Goal: Task Accomplishment & Management: Manage account settings

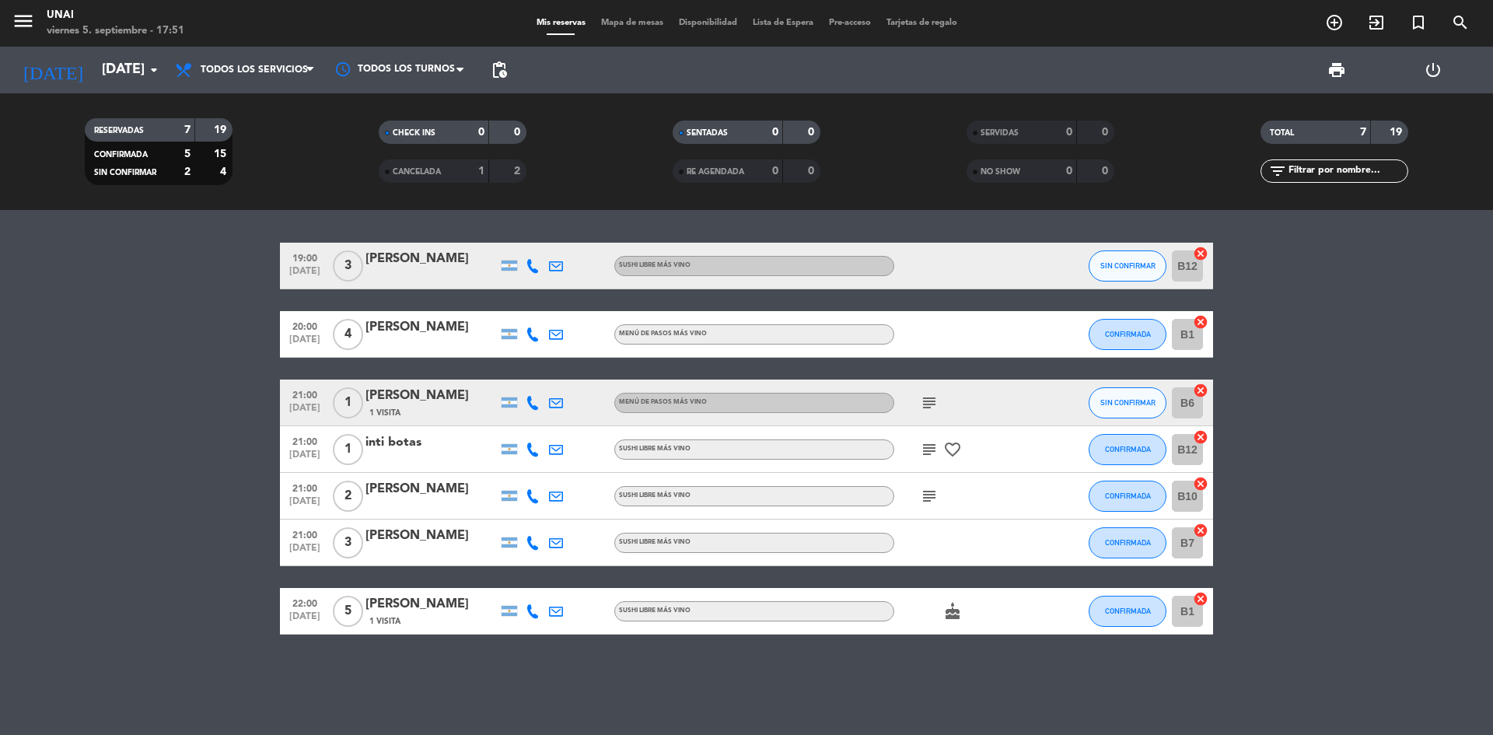
click at [533, 271] on icon at bounding box center [533, 266] width 14 height 14
click at [565, 242] on span at bounding box center [571, 240] width 12 height 12
click at [1015, 343] on div at bounding box center [964, 334] width 140 height 46
click at [412, 328] on div "[PERSON_NAME]" at bounding box center [432, 327] width 132 height 20
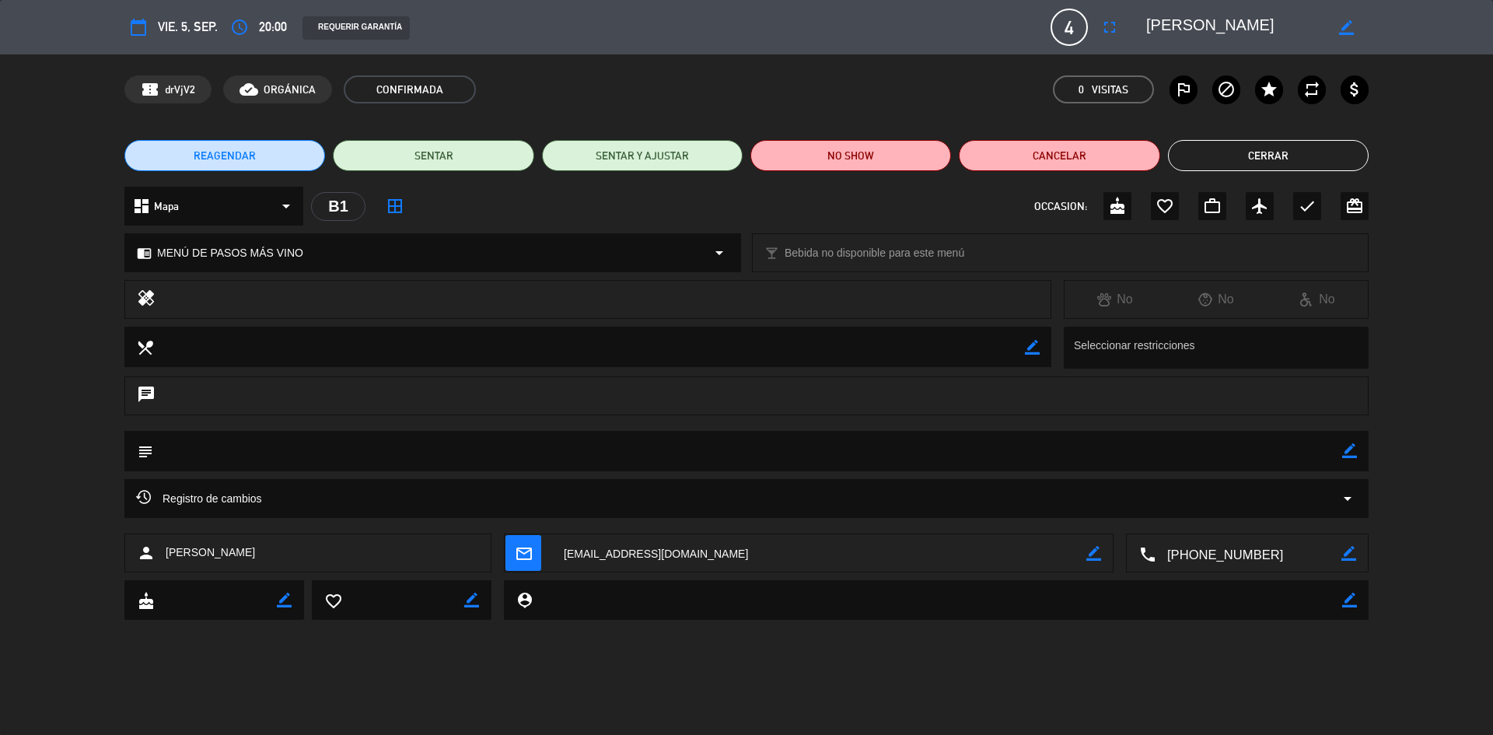
click at [211, 453] on textarea at bounding box center [747, 451] width 1189 height 40
click at [1336, 450] on textarea at bounding box center [747, 451] width 1189 height 40
click at [1346, 450] on icon "border_color" at bounding box center [1349, 450] width 15 height 15
paste textarea "ñ"
drag, startPoint x: 225, startPoint y: 458, endPoint x: 166, endPoint y: 455, distance: 59.2
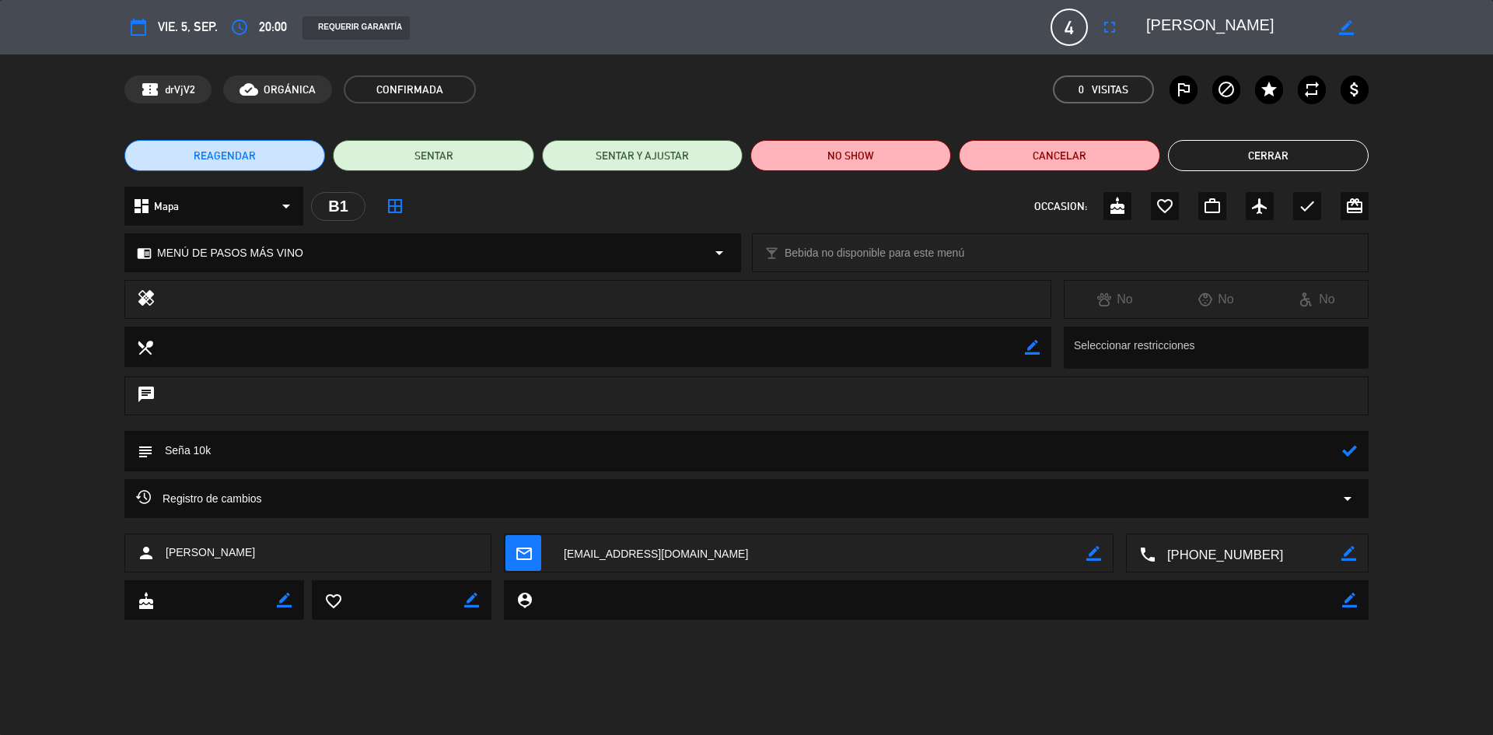
click at [166, 455] on textarea at bounding box center [747, 451] width 1189 height 40
type textarea "Seña 10k"
click at [1347, 451] on icon at bounding box center [1349, 450] width 15 height 15
click at [1295, 152] on button "Cerrar" at bounding box center [1268, 155] width 201 height 31
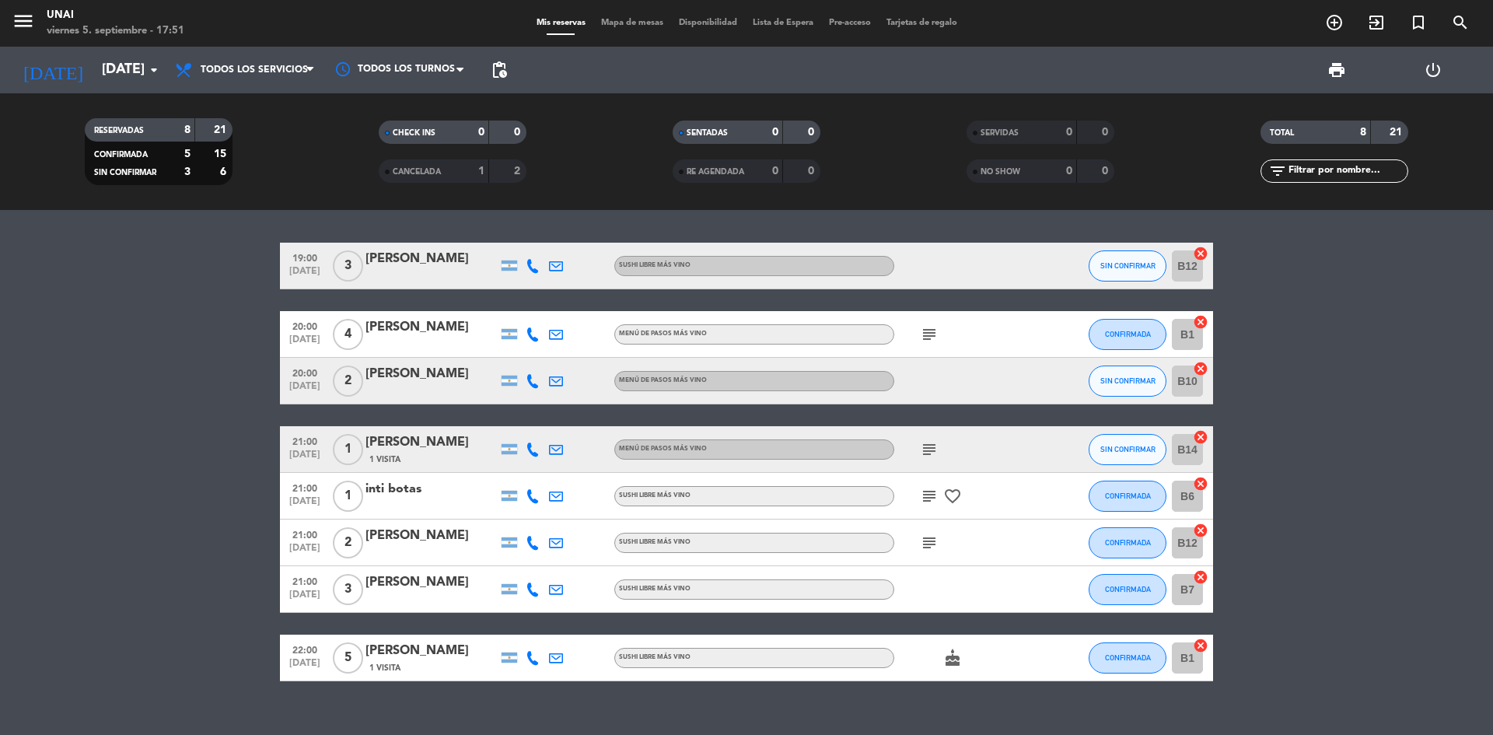
click at [534, 384] on icon at bounding box center [533, 381] width 14 height 14
click at [422, 497] on div "inti botas" at bounding box center [432, 489] width 132 height 20
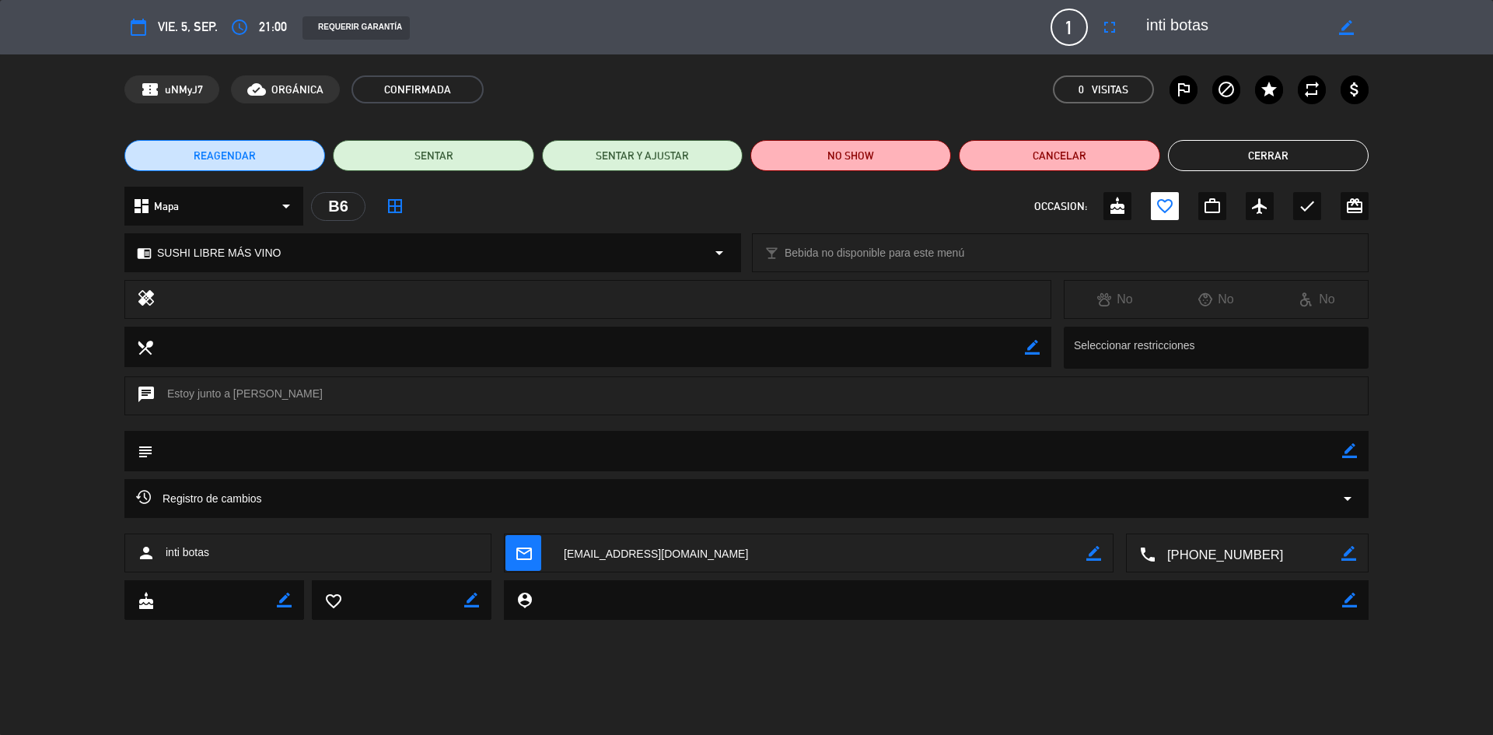
click at [1352, 453] on icon "border_color" at bounding box center [1349, 450] width 15 height 15
paste textarea "Seña 10k"
type textarea "Seña 10k"
click at [1349, 453] on icon at bounding box center [1349, 450] width 15 height 15
click at [1211, 151] on button "Cerrar" at bounding box center [1268, 155] width 201 height 31
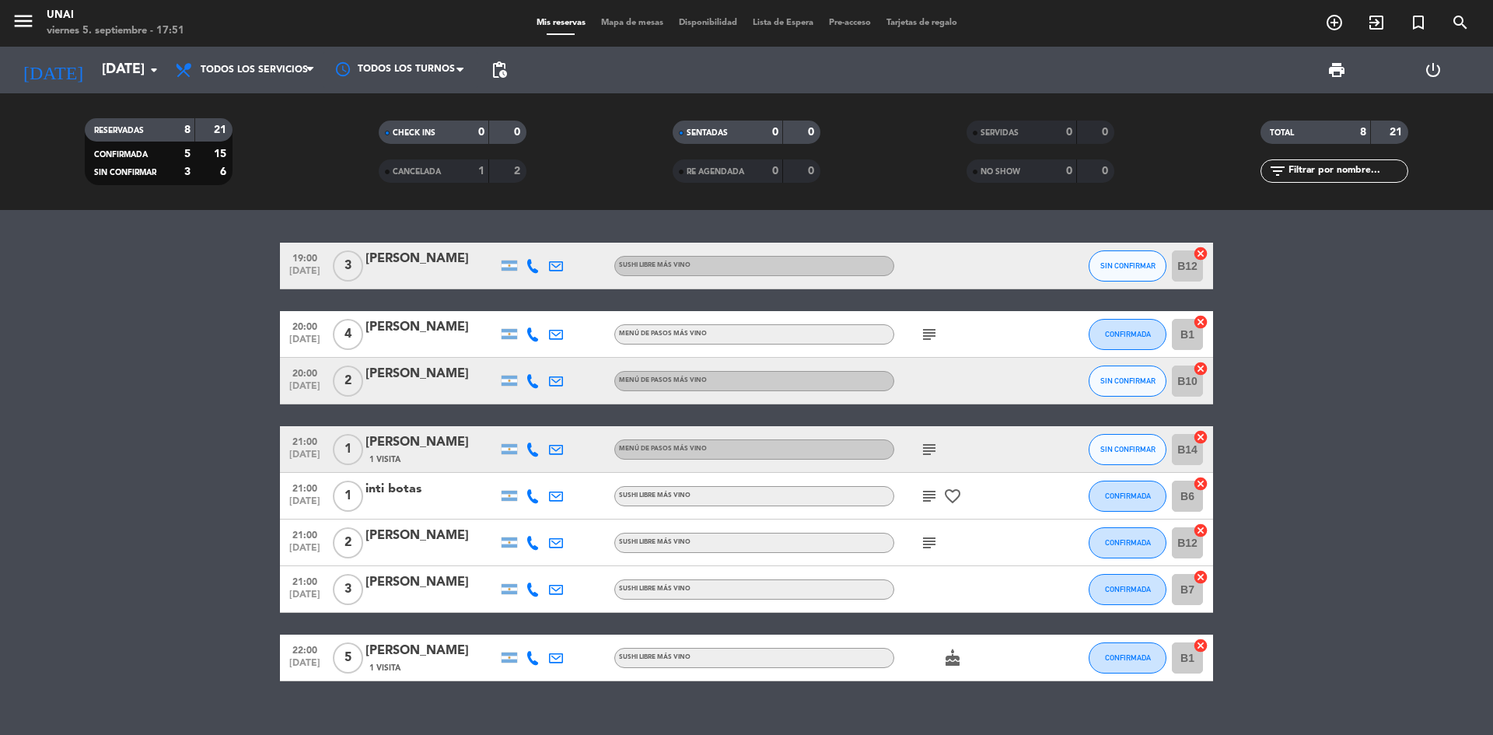
click at [425, 553] on div at bounding box center [432, 553] width 132 height 12
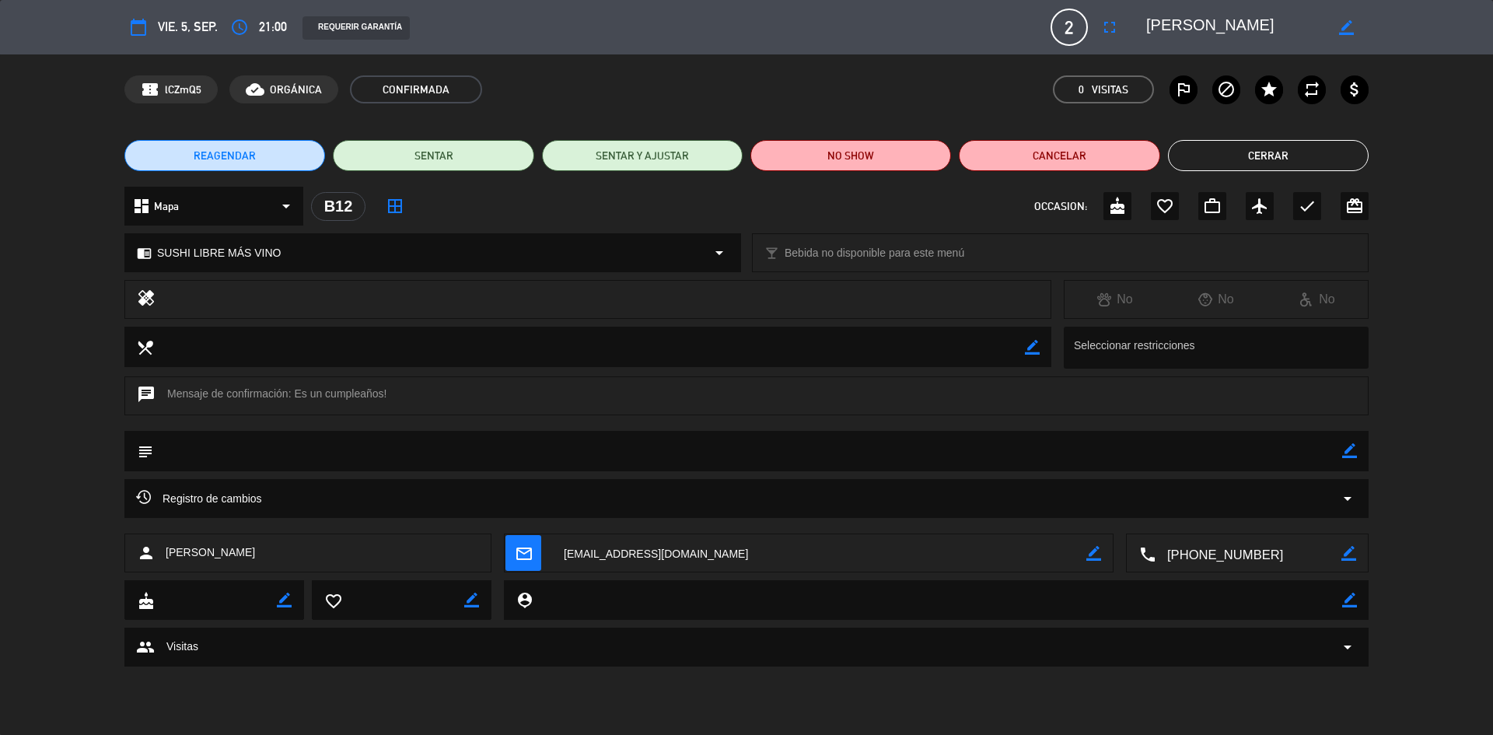
click at [1350, 461] on div "border_color" at bounding box center [1349, 451] width 15 height 40
click at [317, 449] on textarea at bounding box center [747, 451] width 1189 height 40
click at [136, 450] on icon "subject" at bounding box center [144, 451] width 17 height 17
click at [1347, 454] on icon "border_color" at bounding box center [1349, 450] width 15 height 15
paste textarea "Seña 10k"
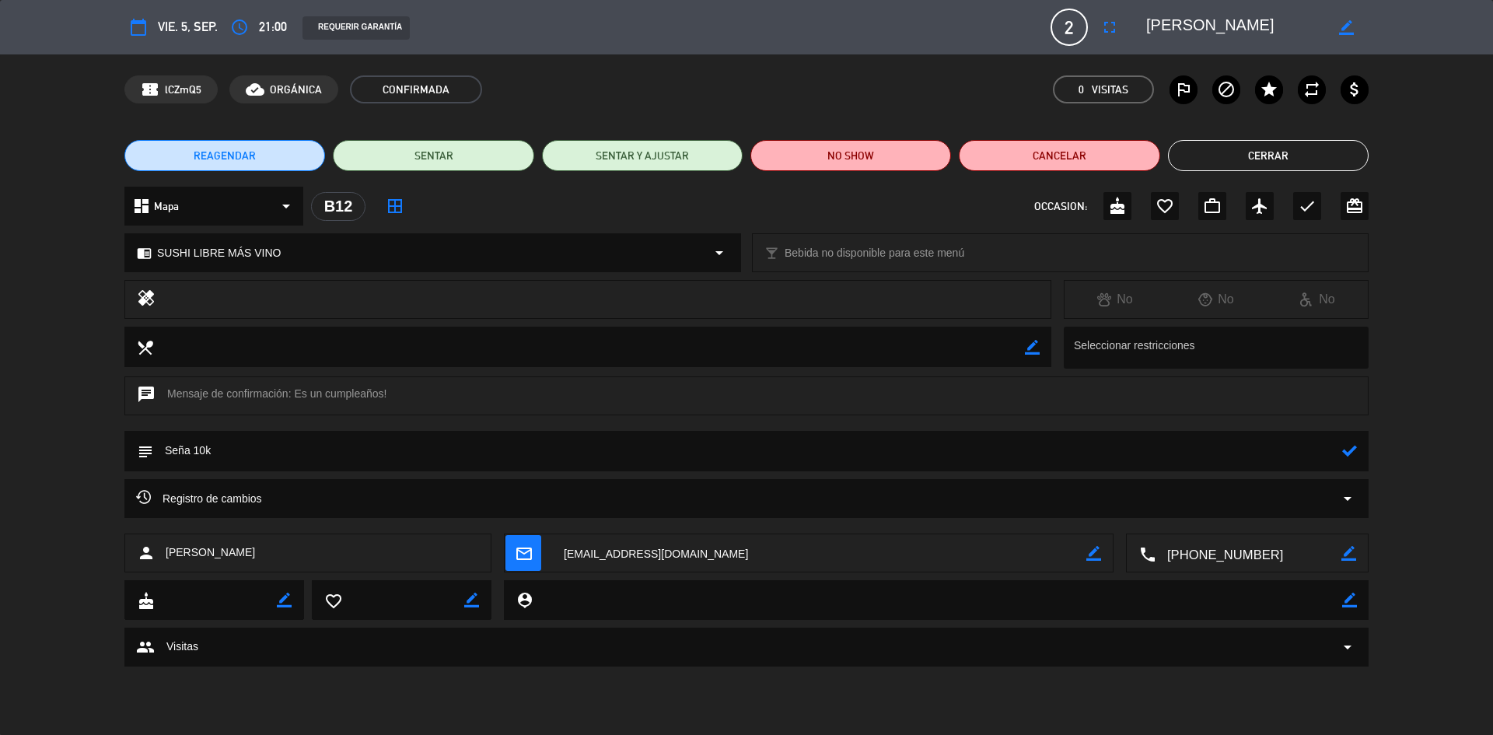
type textarea "Seña 10k"
click at [1352, 453] on icon at bounding box center [1349, 450] width 15 height 15
click at [1279, 167] on button "Cerrar" at bounding box center [1268, 155] width 201 height 31
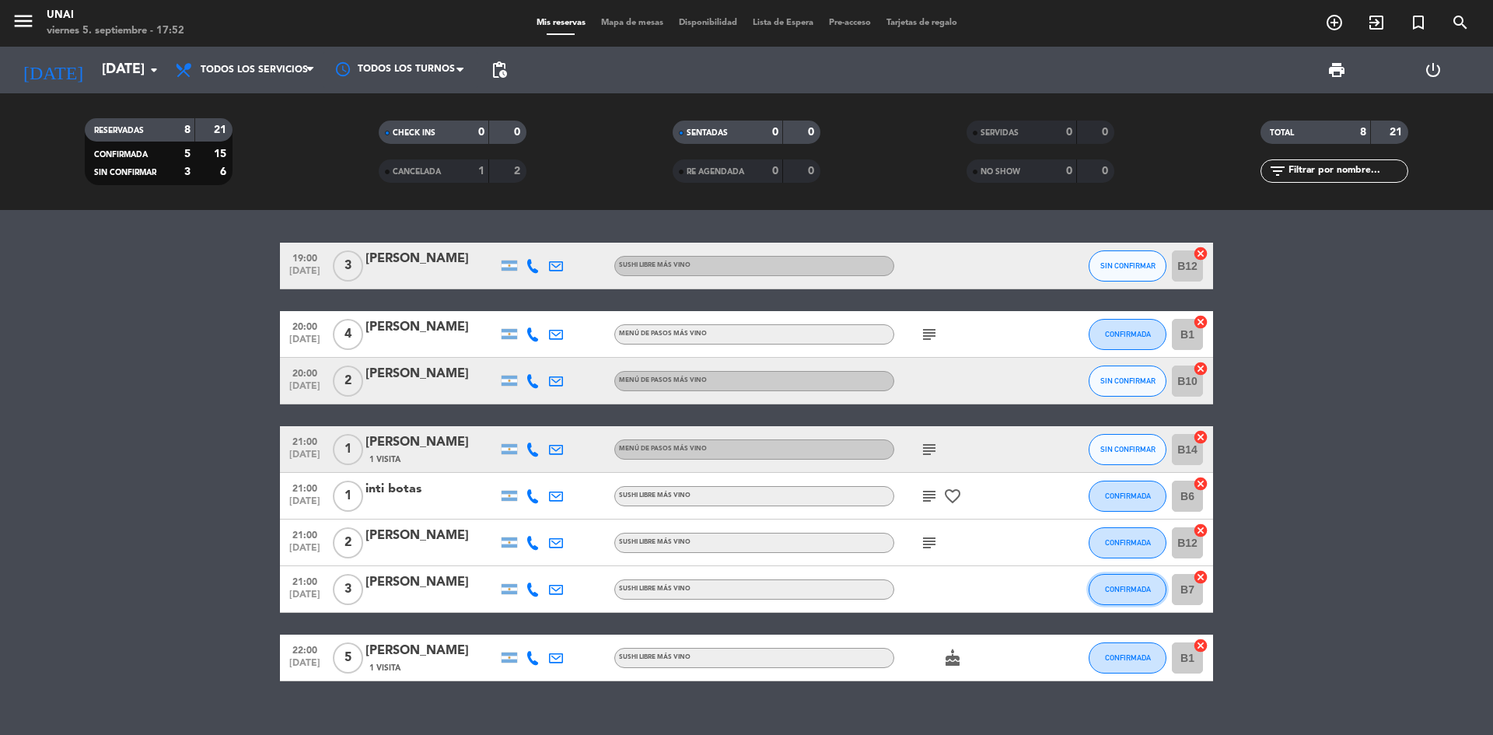
click at [1132, 590] on span "CONFIRMADA" at bounding box center [1128, 589] width 46 height 9
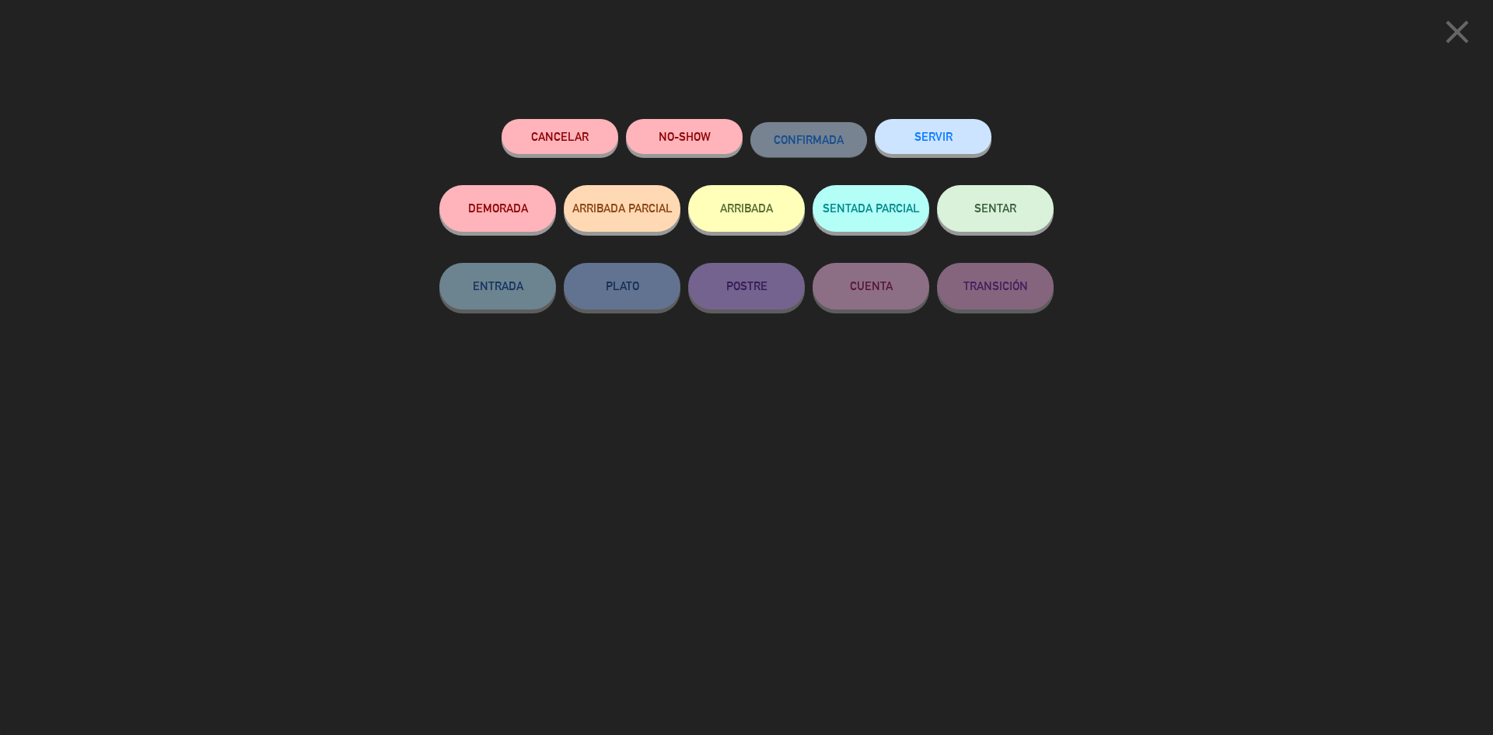
click at [1457, 44] on icon "close" at bounding box center [1457, 31] width 39 height 39
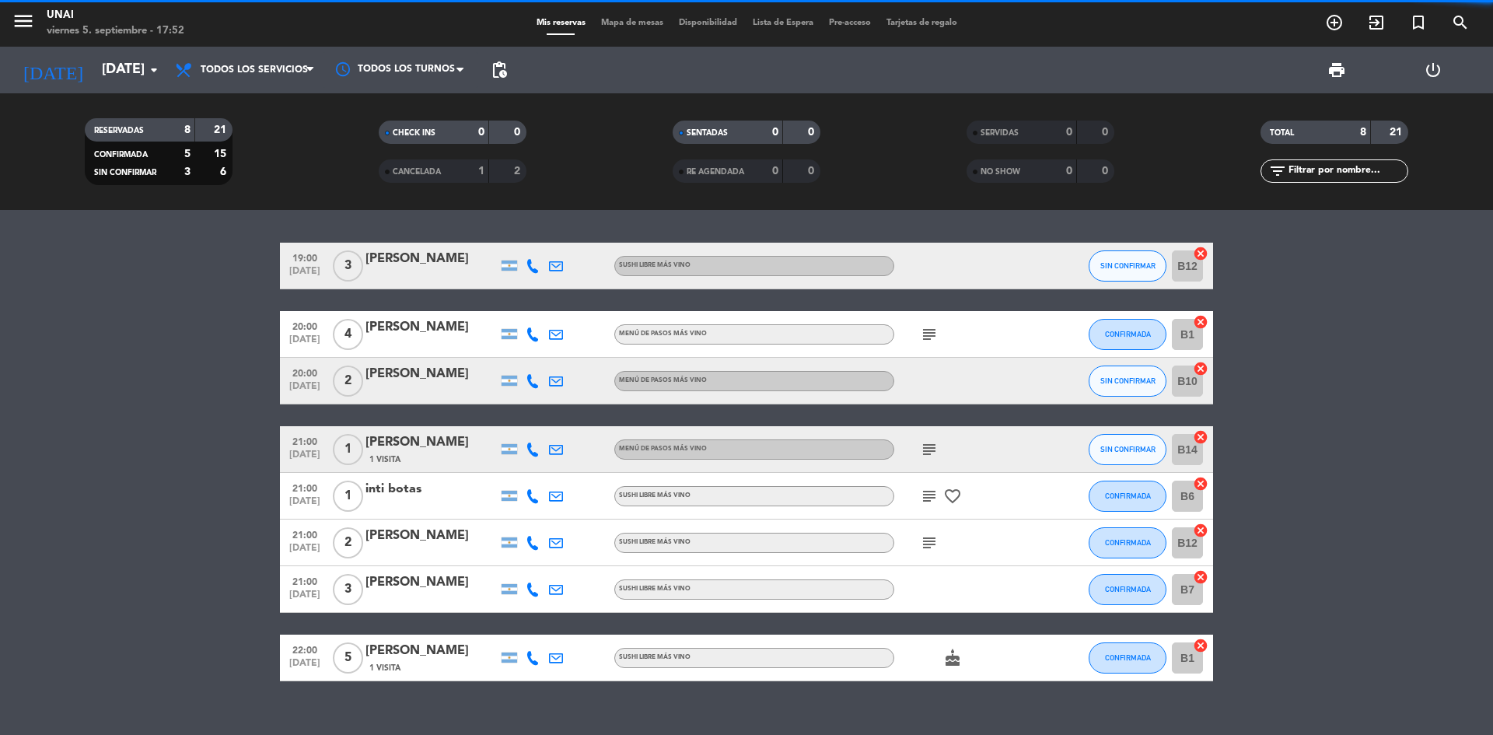
click at [919, 586] on div at bounding box center [964, 589] width 140 height 46
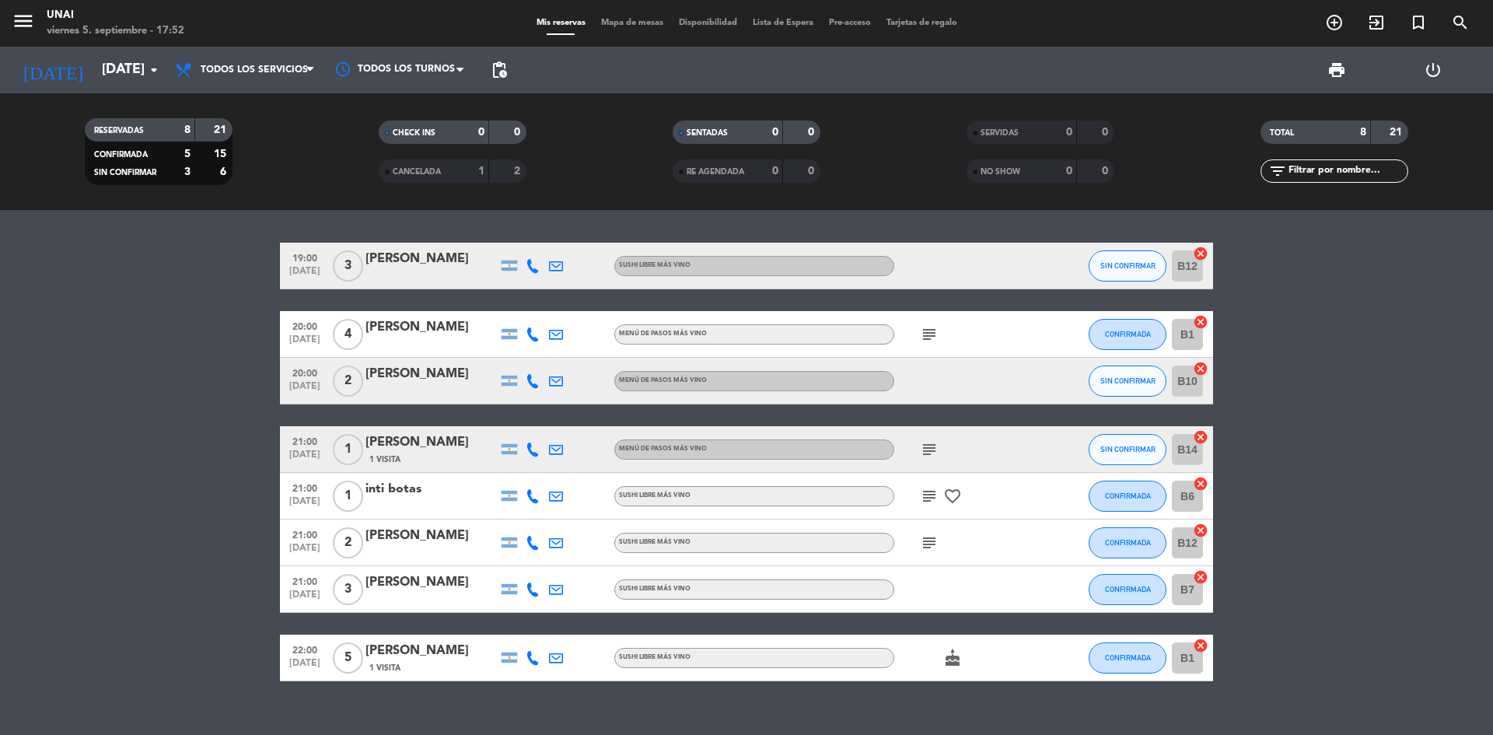
click at [403, 583] on div "[PERSON_NAME]" at bounding box center [432, 582] width 132 height 20
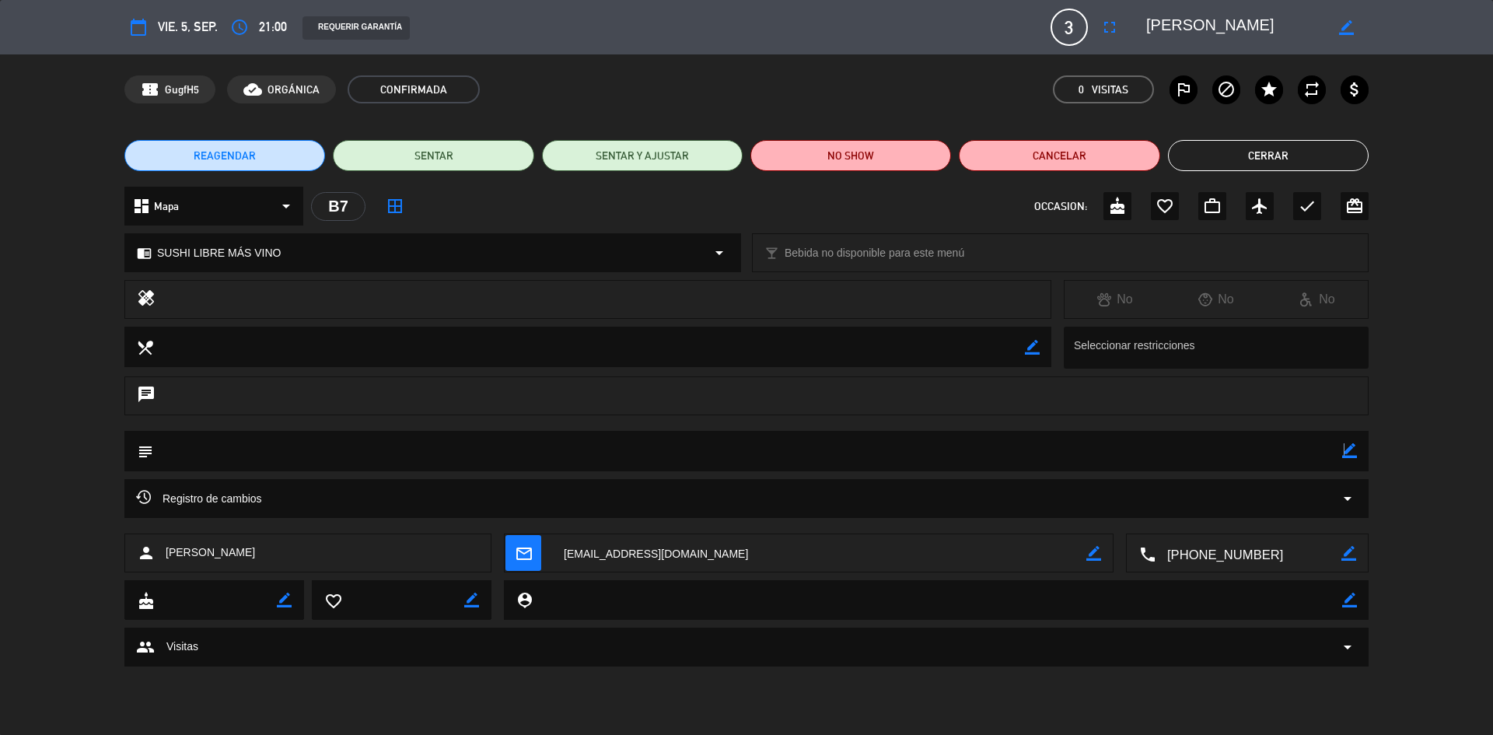
click at [1343, 457] on icon "border_color" at bounding box center [1349, 450] width 15 height 15
paste textarea "Seña 10k"
type textarea "Seña 10k"
click at [1355, 457] on icon at bounding box center [1349, 450] width 15 height 15
click at [1228, 152] on button "Cerrar" at bounding box center [1268, 155] width 201 height 31
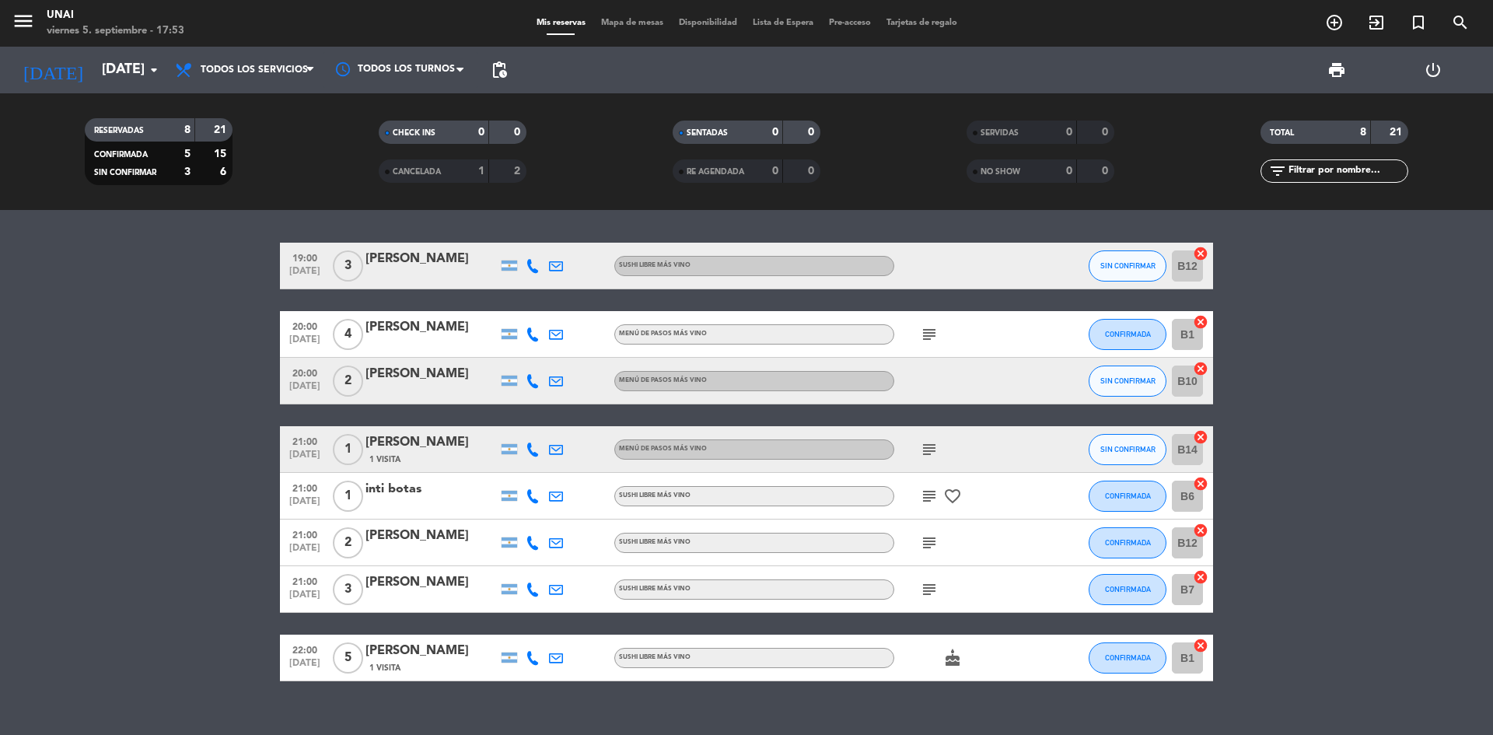
click at [1027, 660] on div "cake" at bounding box center [964, 658] width 140 height 46
click at [445, 652] on div "[PERSON_NAME]" at bounding box center [432, 651] width 132 height 20
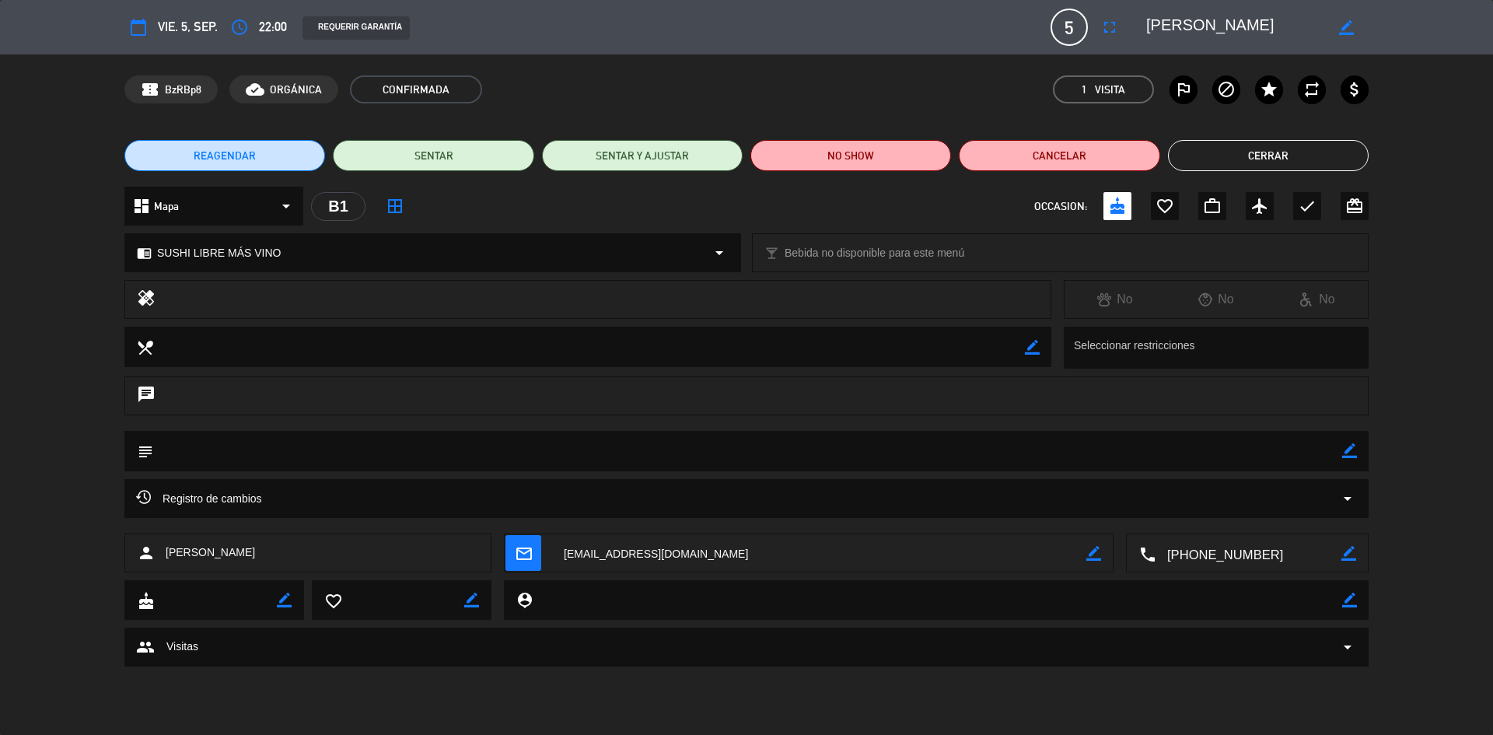
click at [1349, 444] on icon "border_color" at bounding box center [1349, 450] width 15 height 15
click at [256, 446] on textarea at bounding box center [747, 451] width 1189 height 40
type textarea "No le anda el cel !"
click at [1349, 455] on icon at bounding box center [1349, 450] width 15 height 15
click at [1230, 157] on button "Cerrar" at bounding box center [1268, 155] width 201 height 31
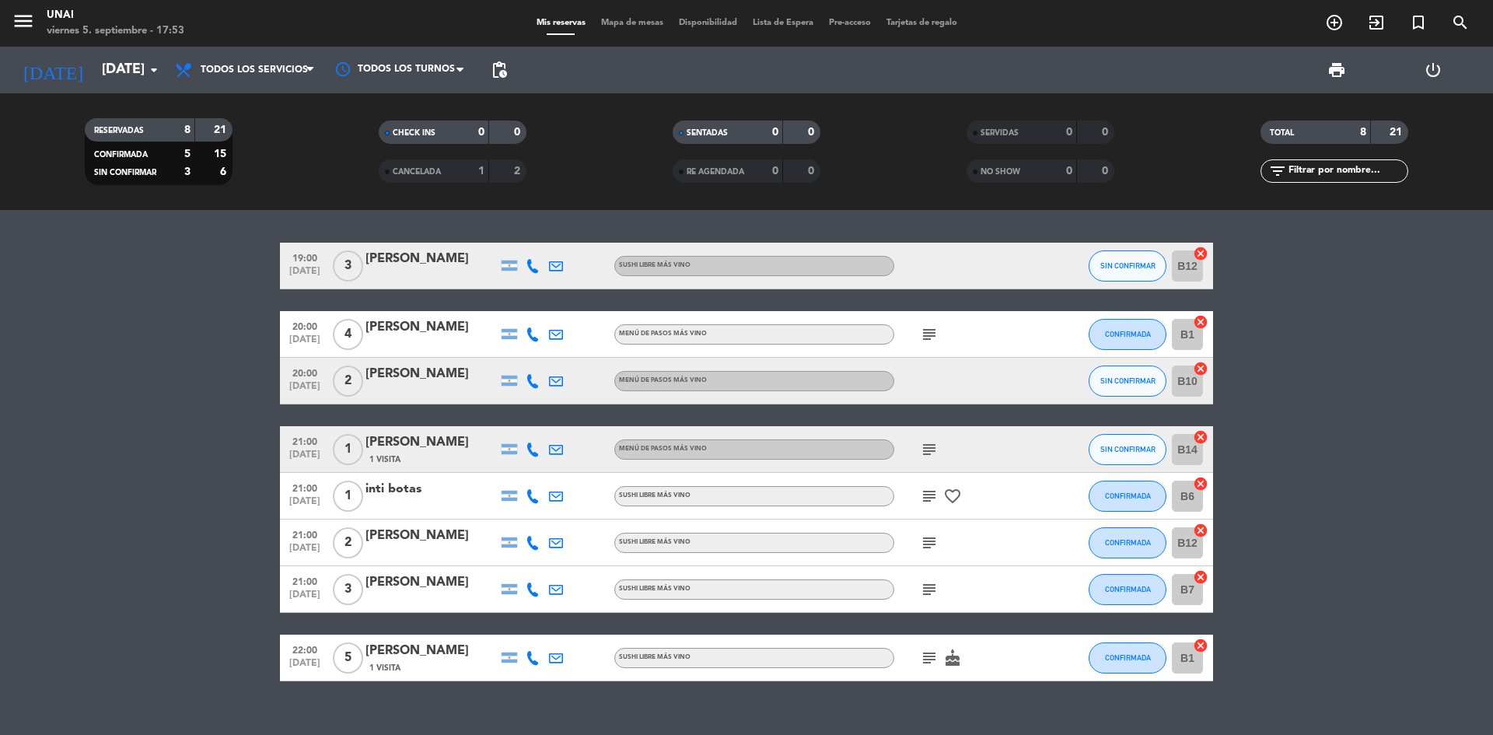
click at [418, 445] on div "[PERSON_NAME]" at bounding box center [432, 442] width 132 height 20
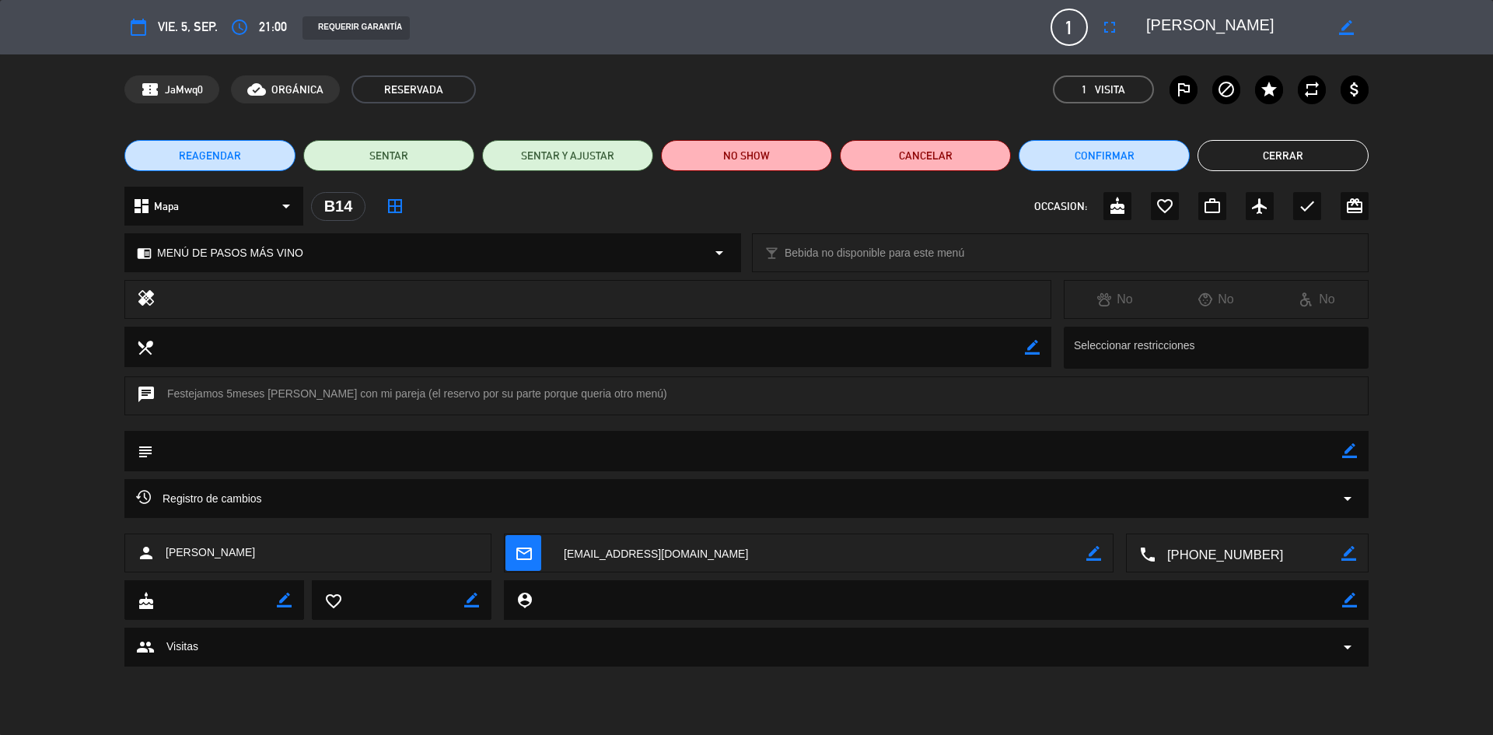
click at [1290, 163] on button "Cerrar" at bounding box center [1283, 155] width 171 height 31
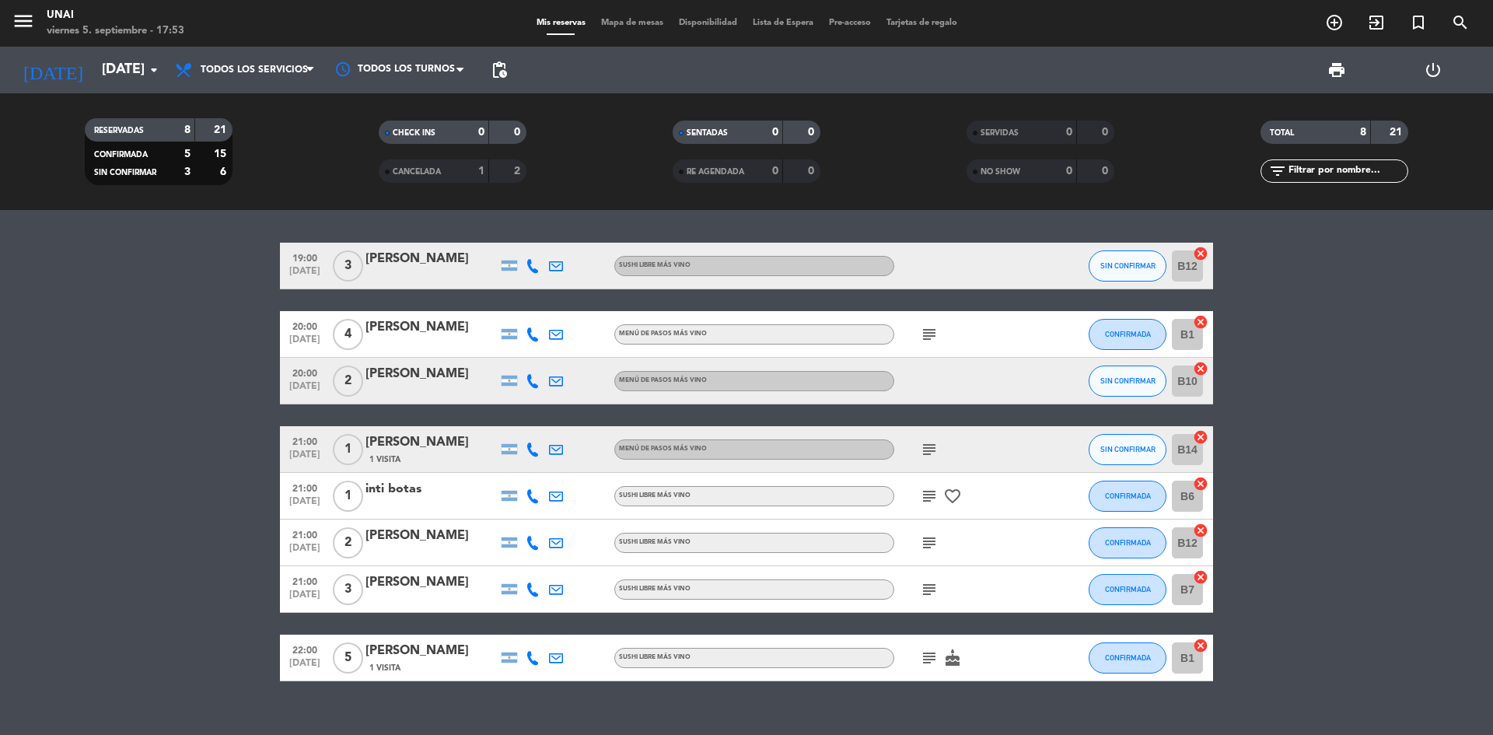
click at [929, 447] on icon "subject" at bounding box center [929, 449] width 19 height 19
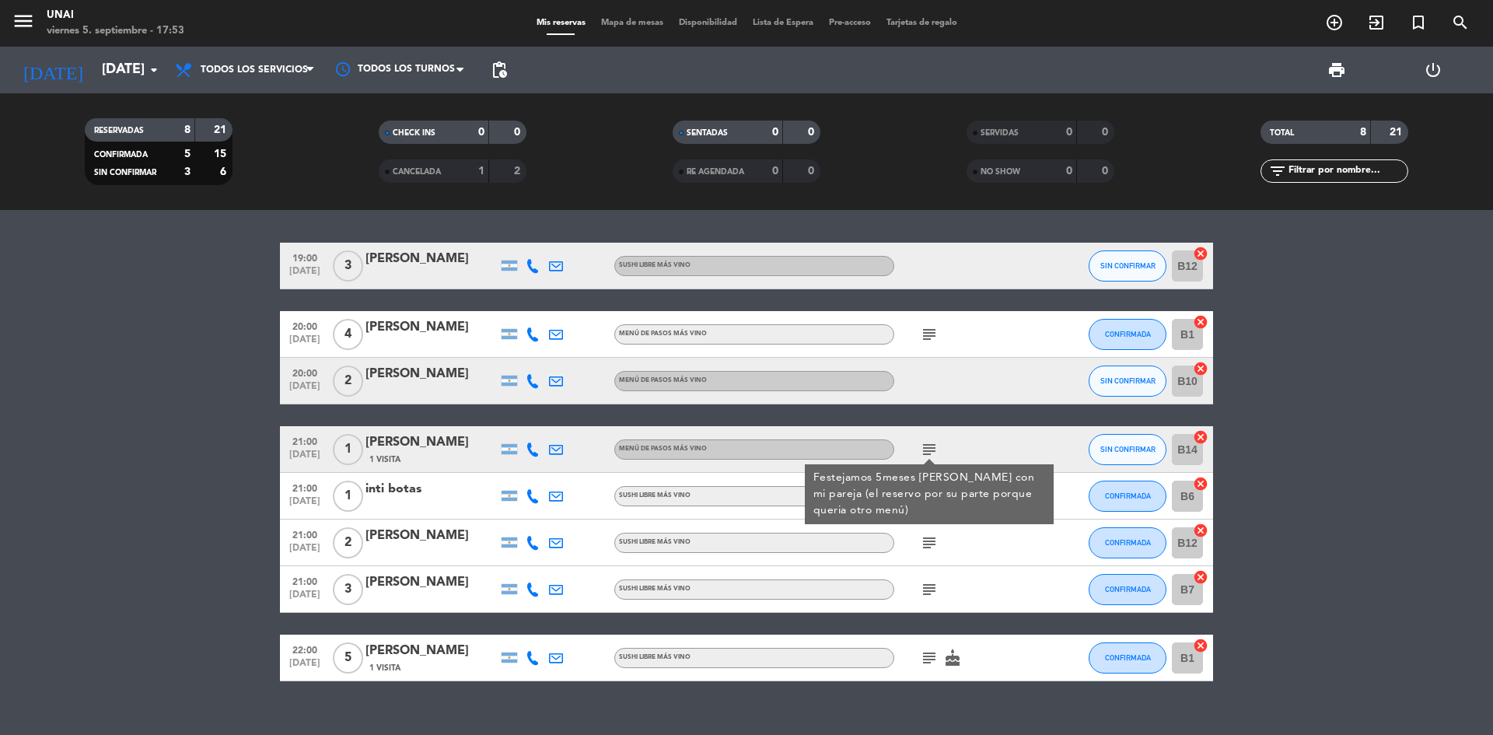
click at [929, 447] on icon "subject" at bounding box center [929, 449] width 19 height 19
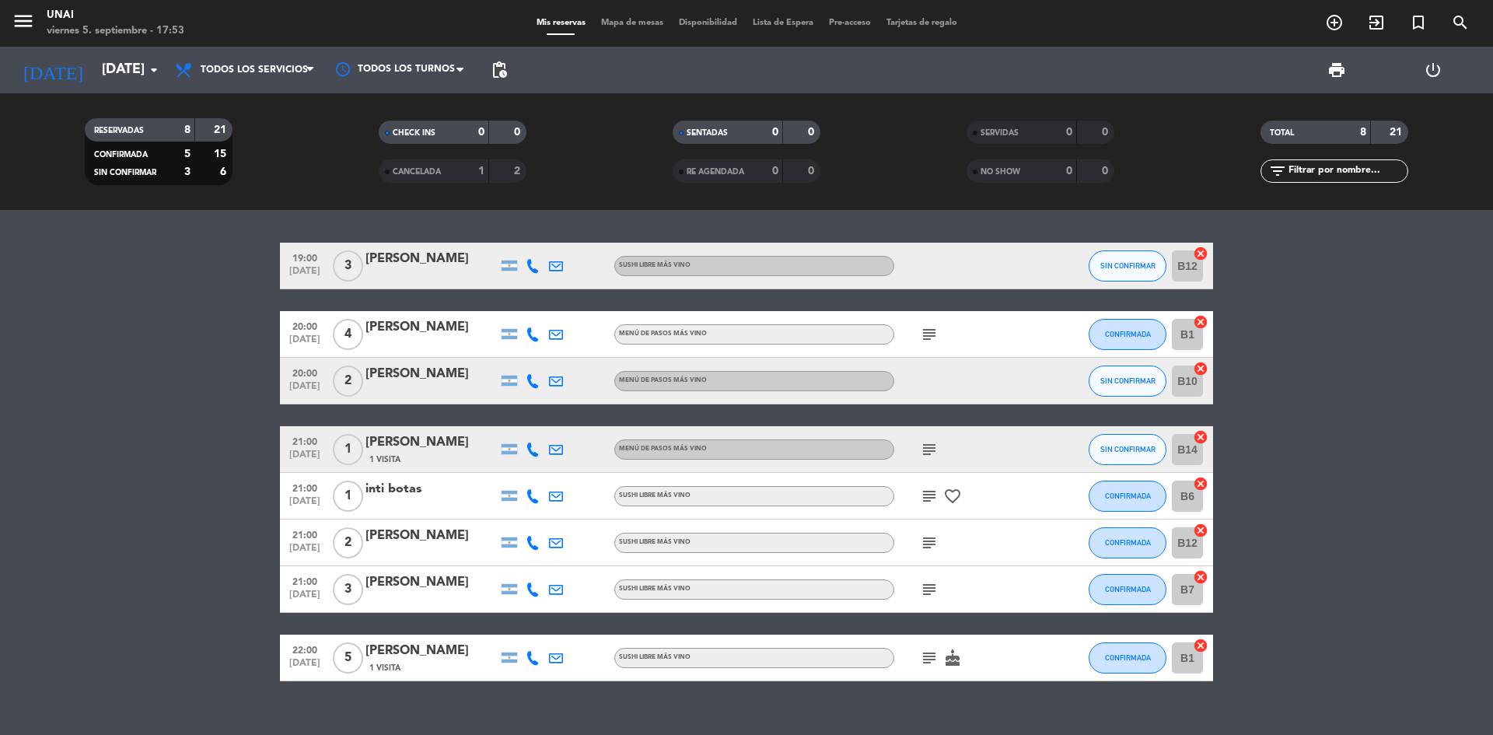
click at [930, 491] on icon "subject" at bounding box center [929, 496] width 19 height 19
click at [1103, 450] on span "SIN CONFIRMAR" at bounding box center [1127, 449] width 55 height 9
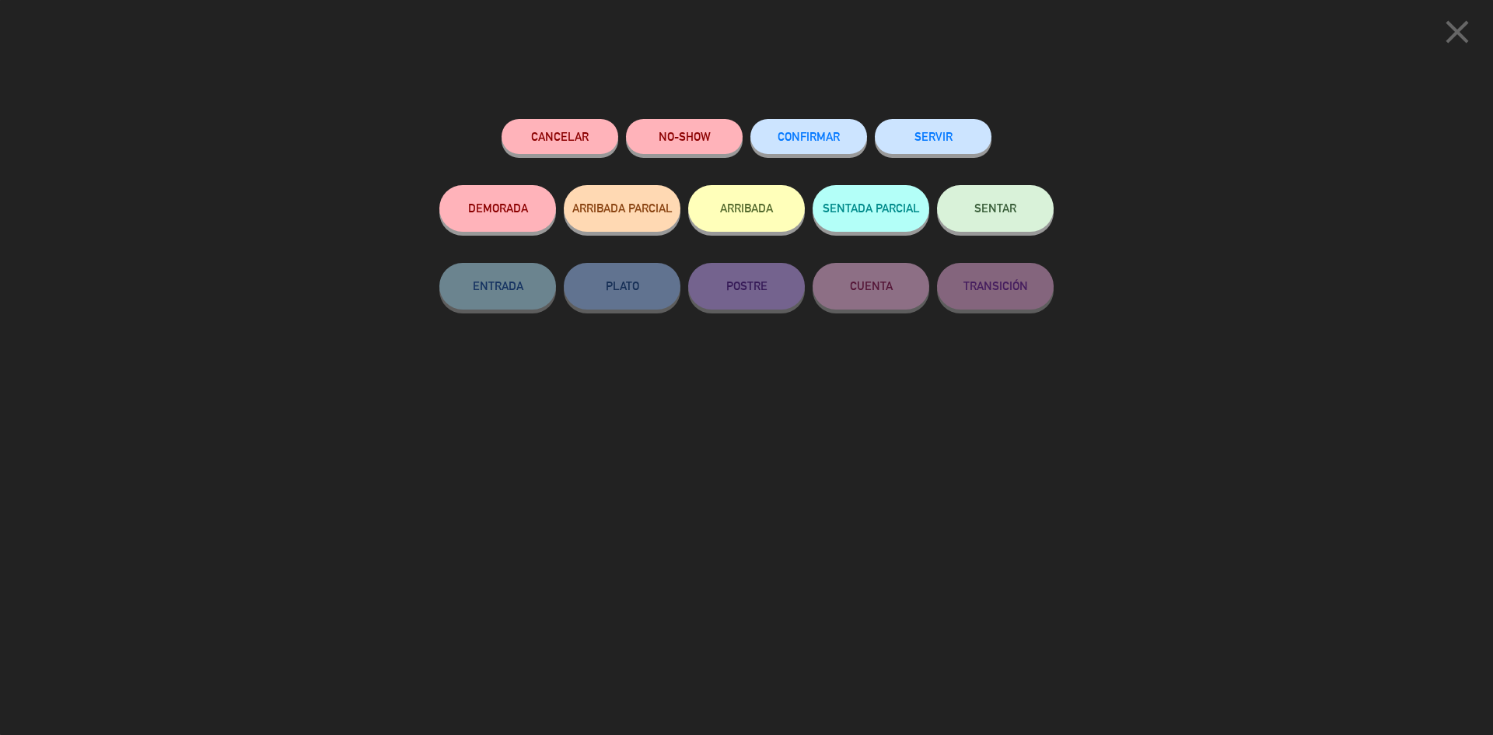
click at [807, 142] on span "CONFIRMAR" at bounding box center [809, 136] width 62 height 13
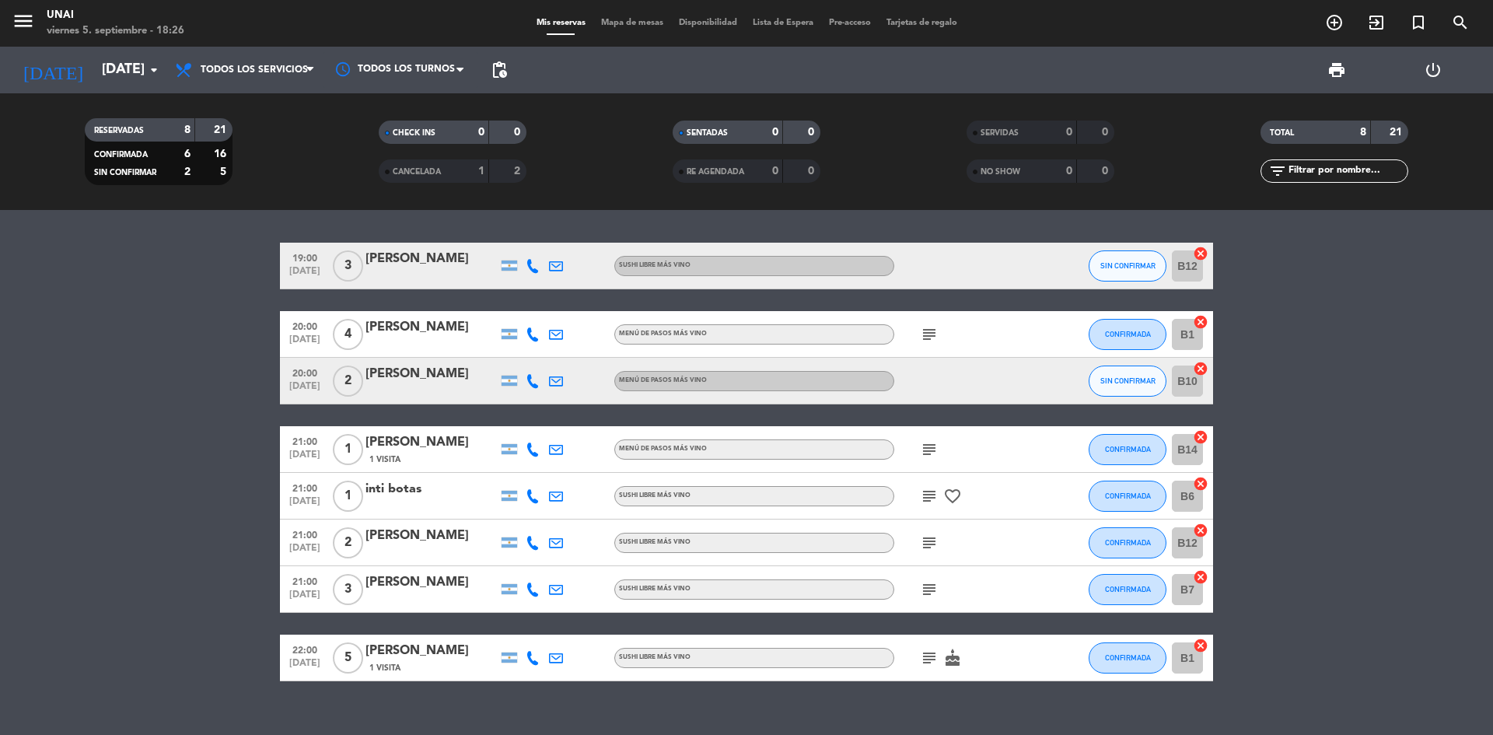
click at [0, 243] on bookings-row "19:00 [DATE] 3 [PERSON_NAME] SUSHI LIBRE MÁS VINO SIN CONFIRMAR B12 cancel 20:0…" at bounding box center [746, 462] width 1493 height 439
click at [1099, 382] on button "SIN CONFIRMAR" at bounding box center [1128, 381] width 78 height 31
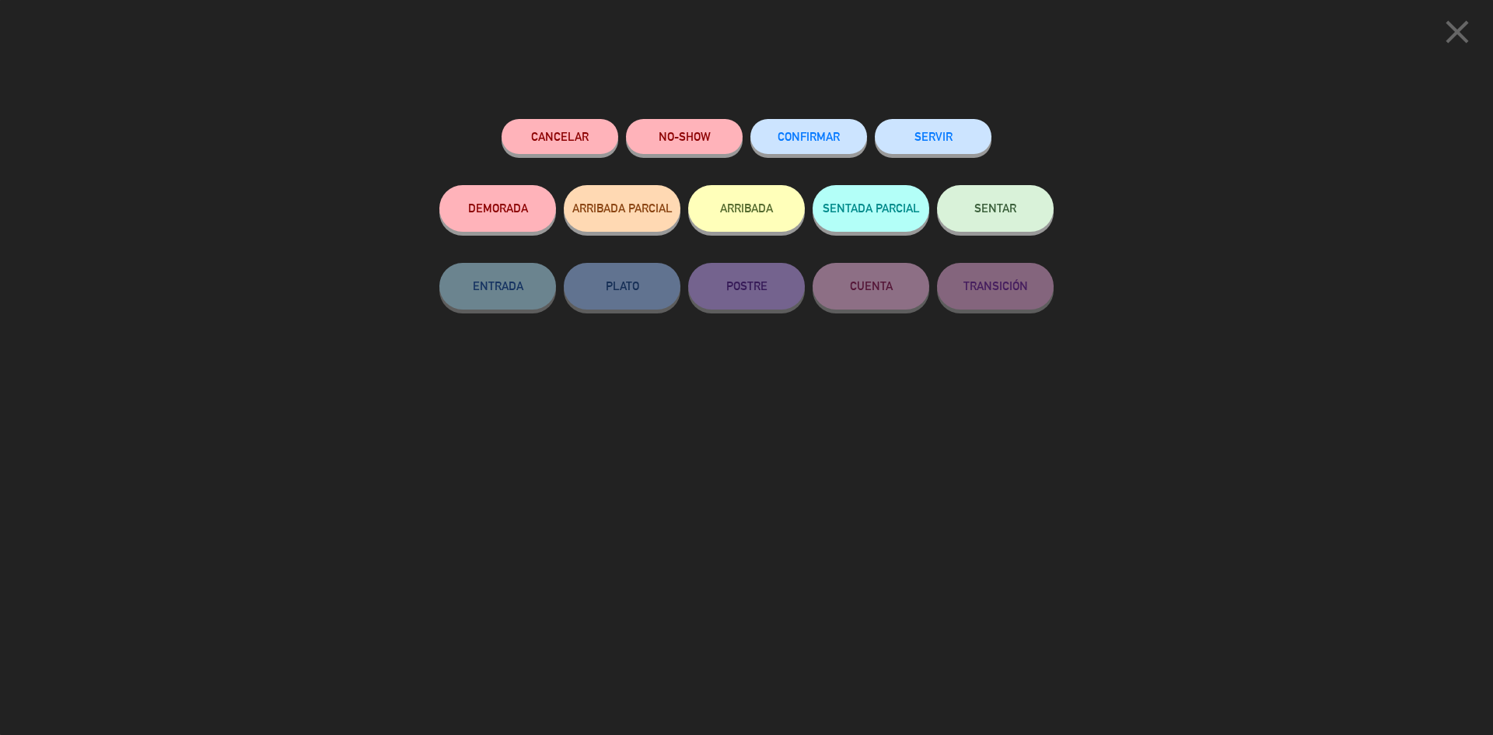
click at [811, 130] on button "CONFIRMAR" at bounding box center [809, 136] width 117 height 35
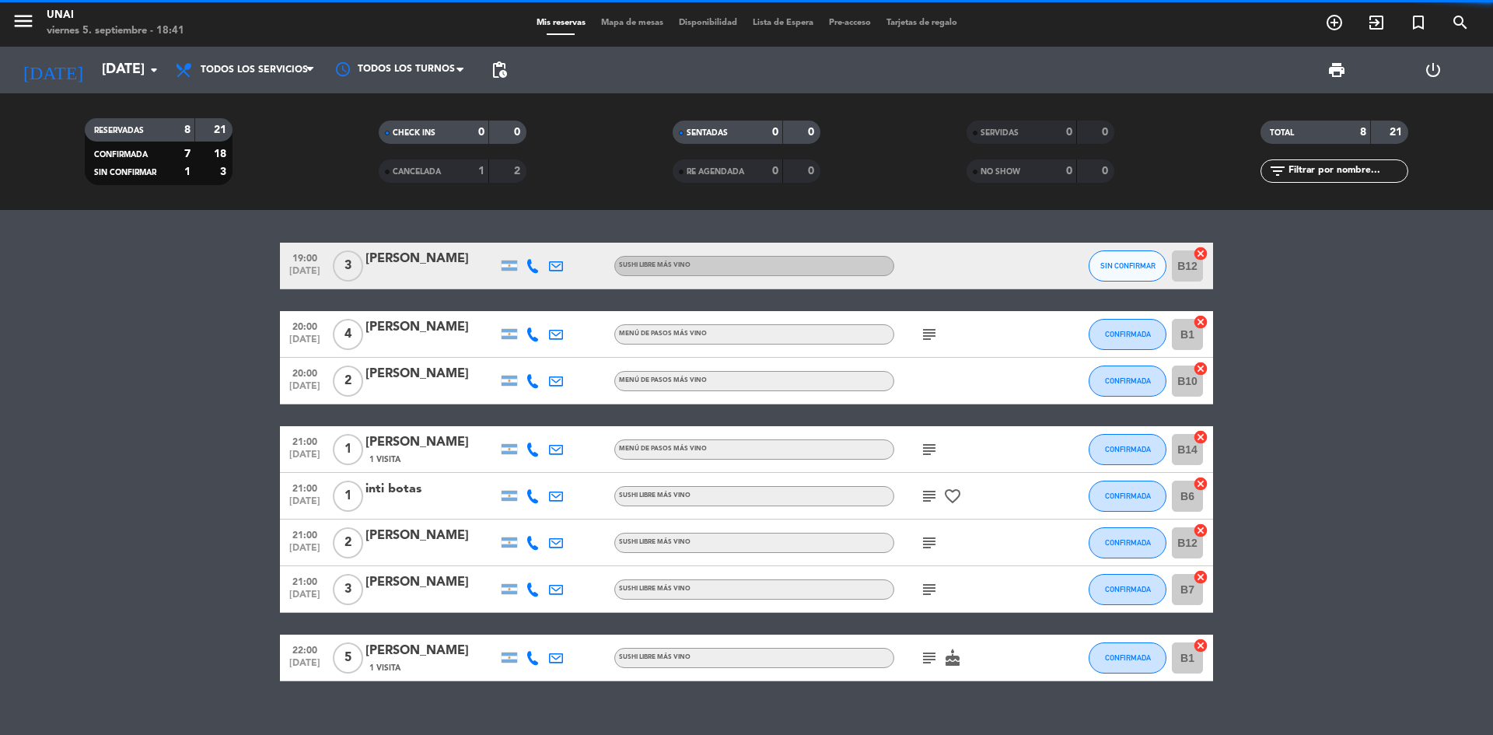
click at [417, 372] on div "[PERSON_NAME]" at bounding box center [432, 374] width 132 height 20
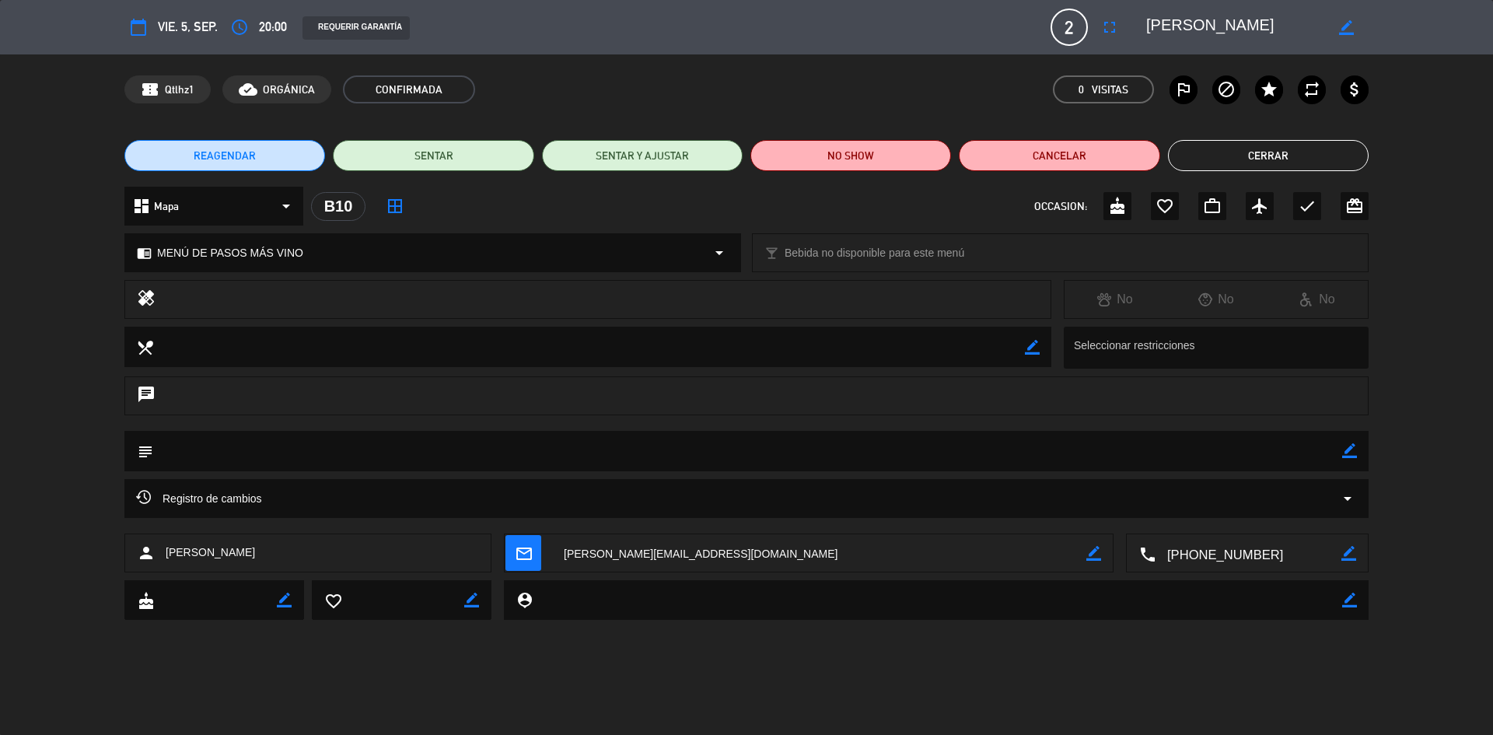
click at [1356, 454] on icon "border_color" at bounding box center [1349, 450] width 15 height 15
paste textarea "ñ"
type textarea "Seña 10k"
click at [1342, 451] on icon at bounding box center [1349, 450] width 15 height 15
click at [1239, 159] on button "Cerrar" at bounding box center [1268, 155] width 201 height 31
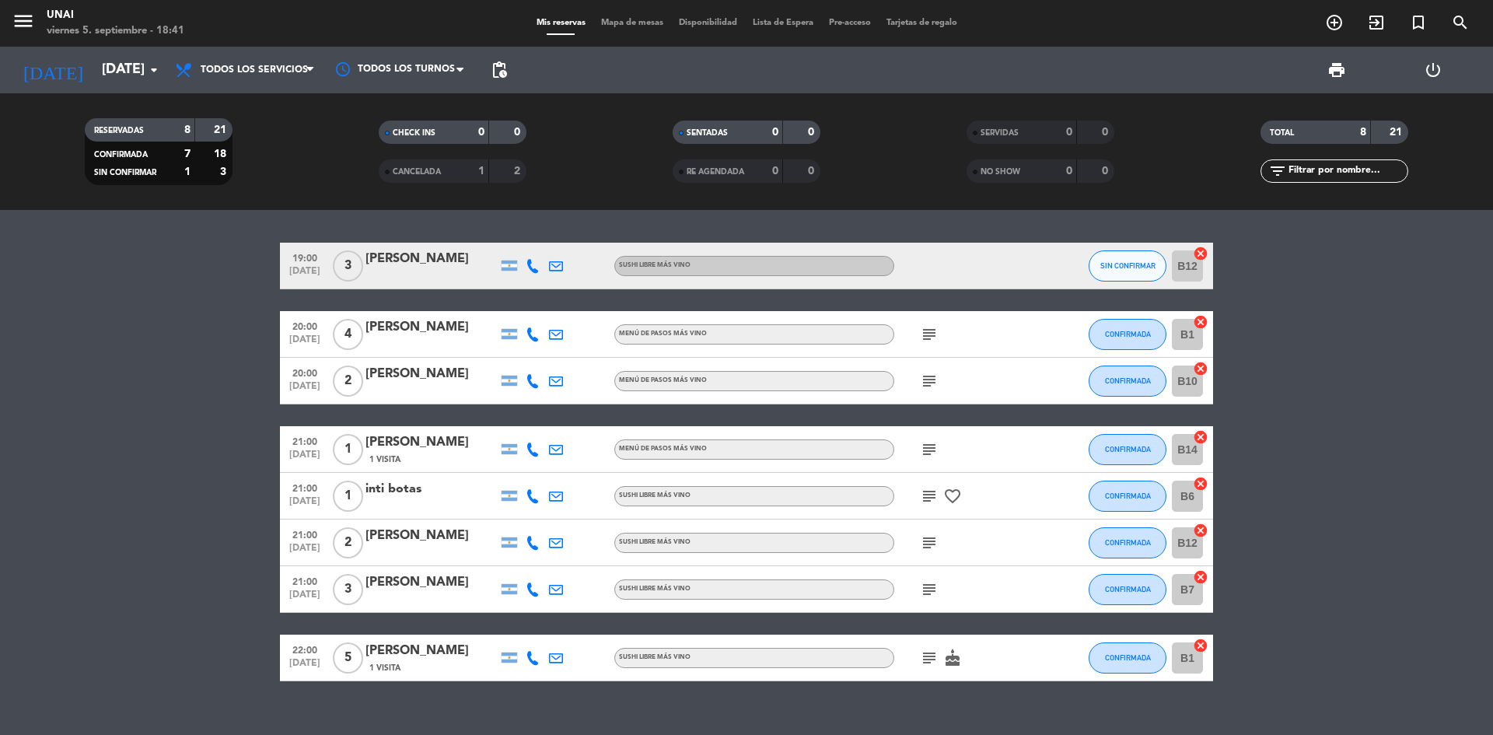
click at [927, 659] on icon "subject" at bounding box center [929, 658] width 19 height 19
click at [928, 585] on icon "subject" at bounding box center [929, 589] width 19 height 19
click at [932, 546] on icon "subject" at bounding box center [929, 543] width 19 height 19
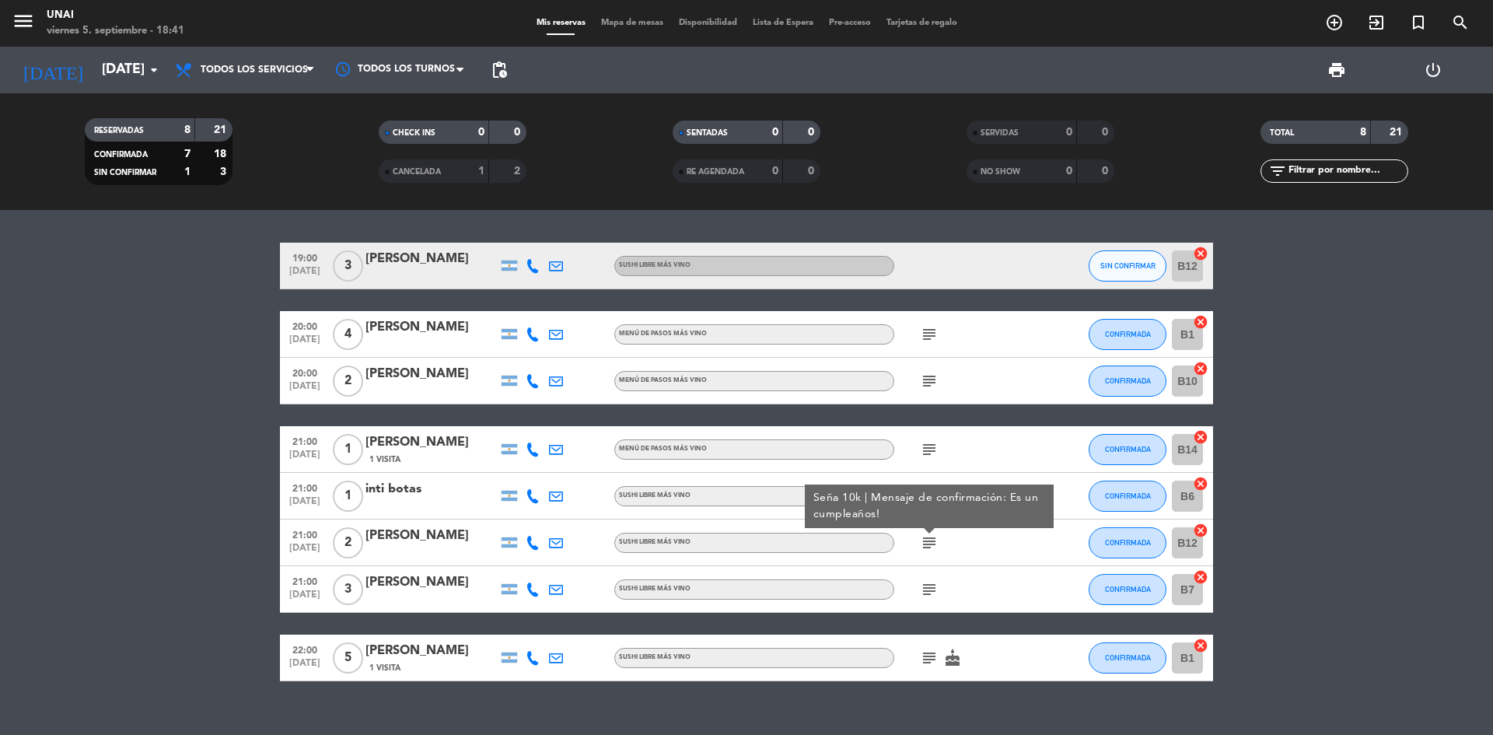
click at [999, 449] on div "subject" at bounding box center [964, 449] width 140 height 46
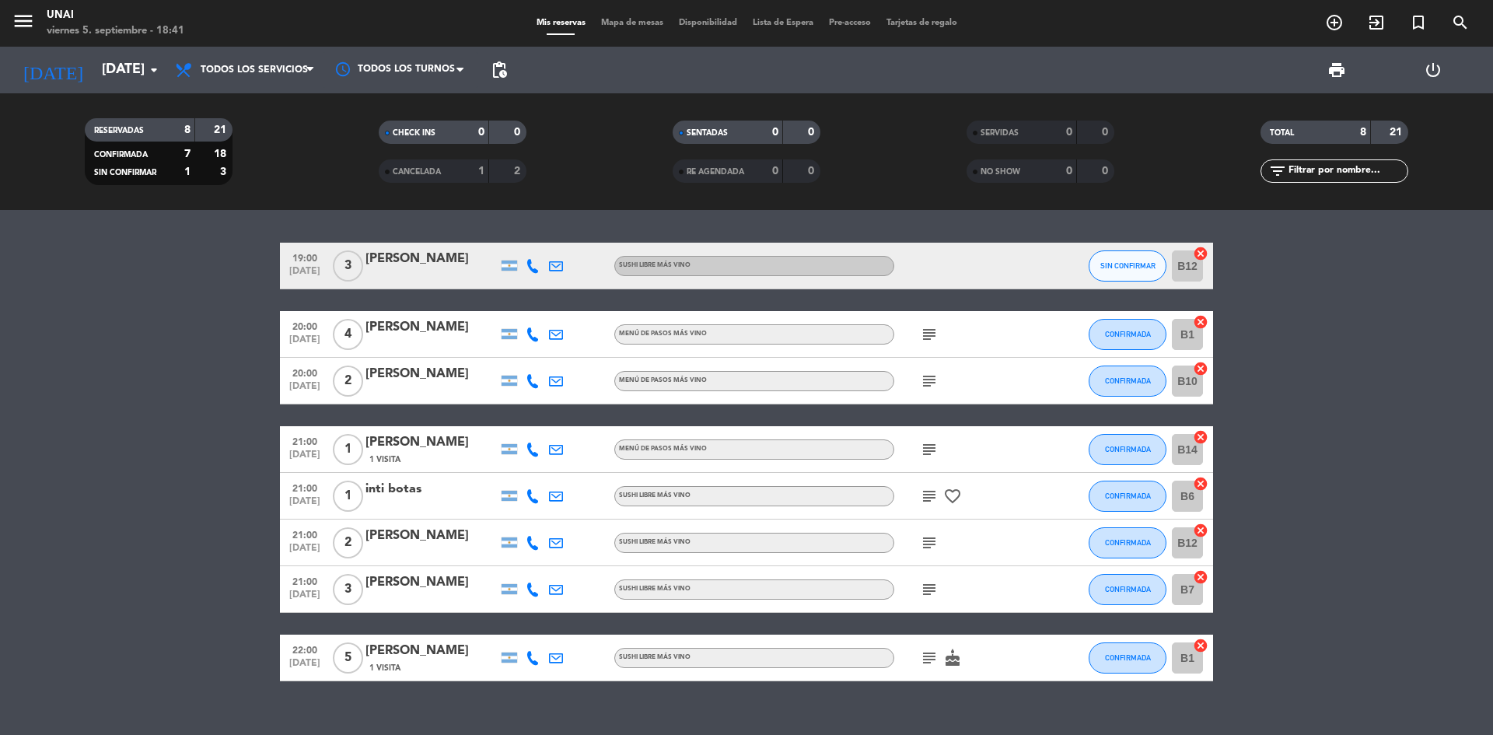
click at [933, 490] on icon "subject" at bounding box center [929, 496] width 19 height 19
click at [946, 441] on div "subject" at bounding box center [964, 449] width 140 height 46
click at [929, 446] on icon "subject" at bounding box center [929, 449] width 19 height 19
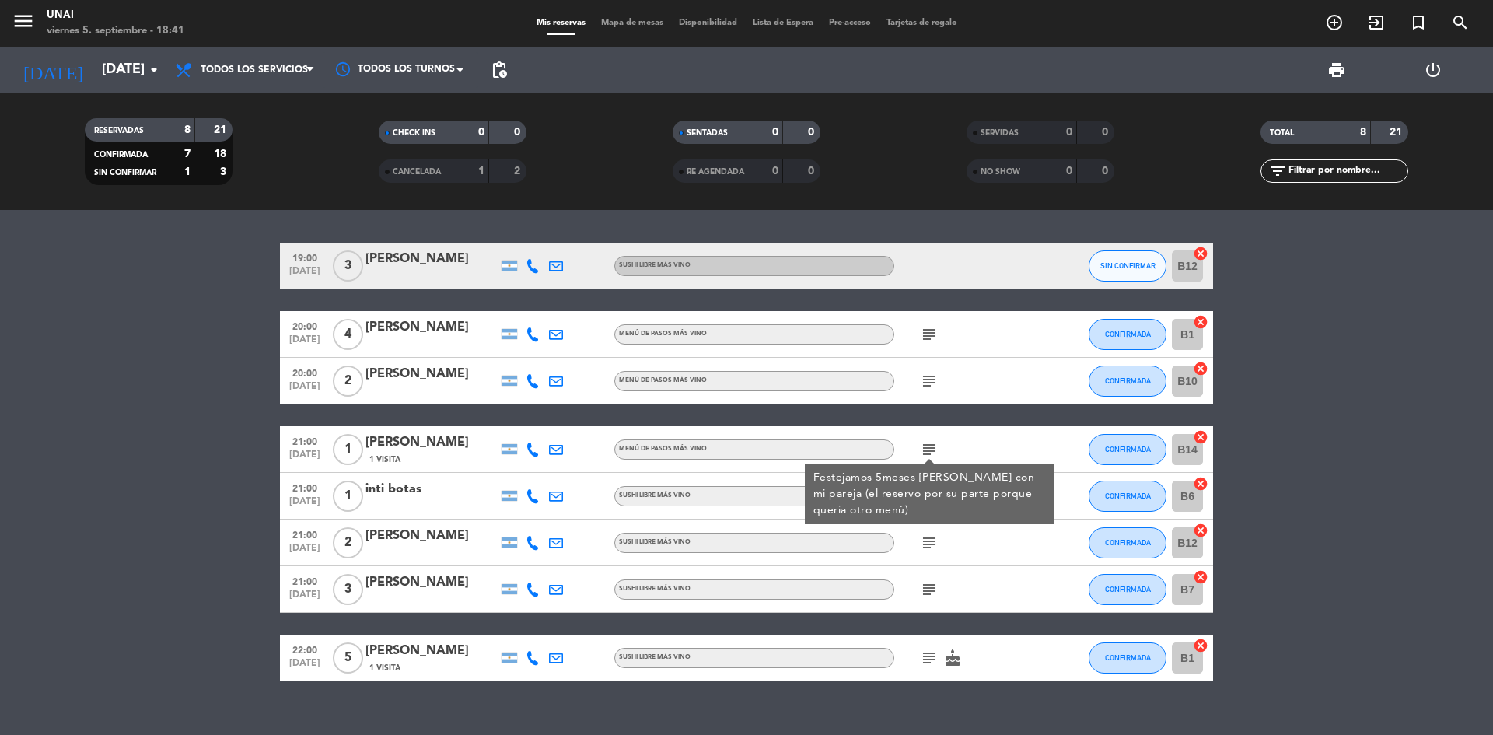
click at [952, 366] on div "subject" at bounding box center [964, 381] width 140 height 46
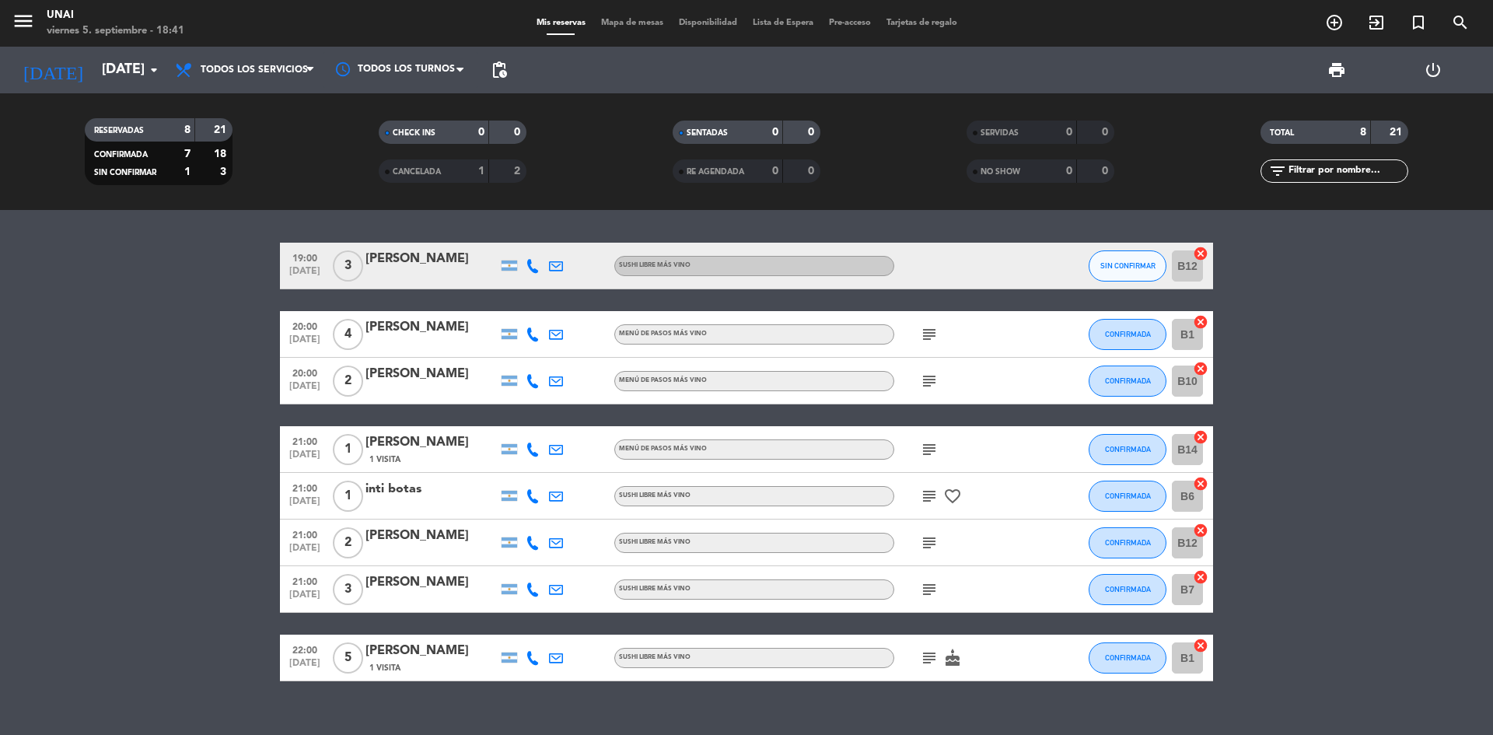
click at [929, 376] on icon "subject" at bounding box center [929, 381] width 19 height 19
click at [950, 339] on div "subject" at bounding box center [964, 334] width 140 height 46
click at [925, 330] on icon "subject" at bounding box center [929, 334] width 19 height 19
click at [983, 338] on div "subject Seña 10k" at bounding box center [964, 334] width 140 height 46
